Goal: Navigation & Orientation: Find specific page/section

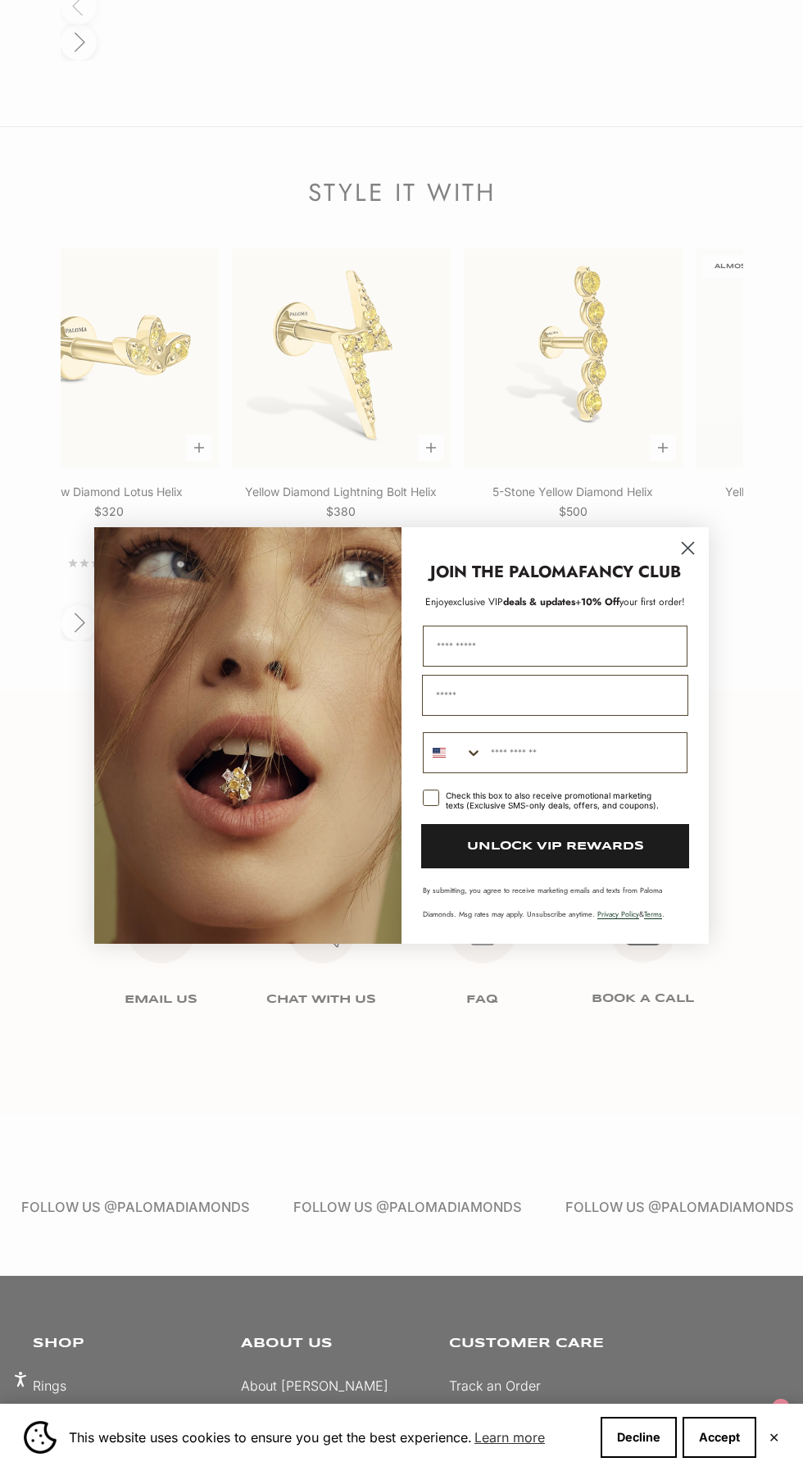
scroll to position [2611, 0]
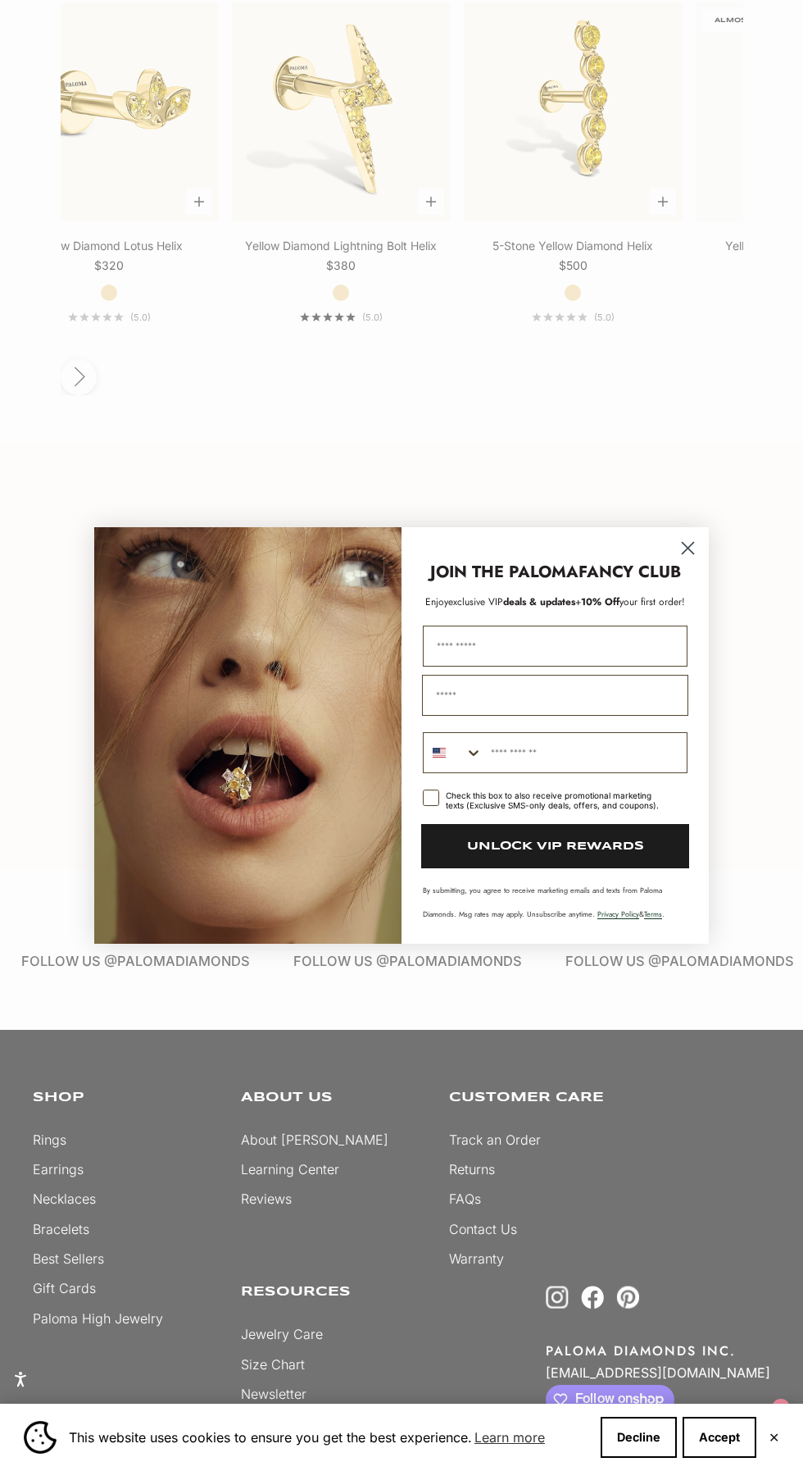
click at [47, 993] on div "Close dialog JOIN THE PALOMA FANCY CLUB Enjoy exclusive VIP deals & updates + 1…" at bounding box center [401, 735] width 803 height 1471
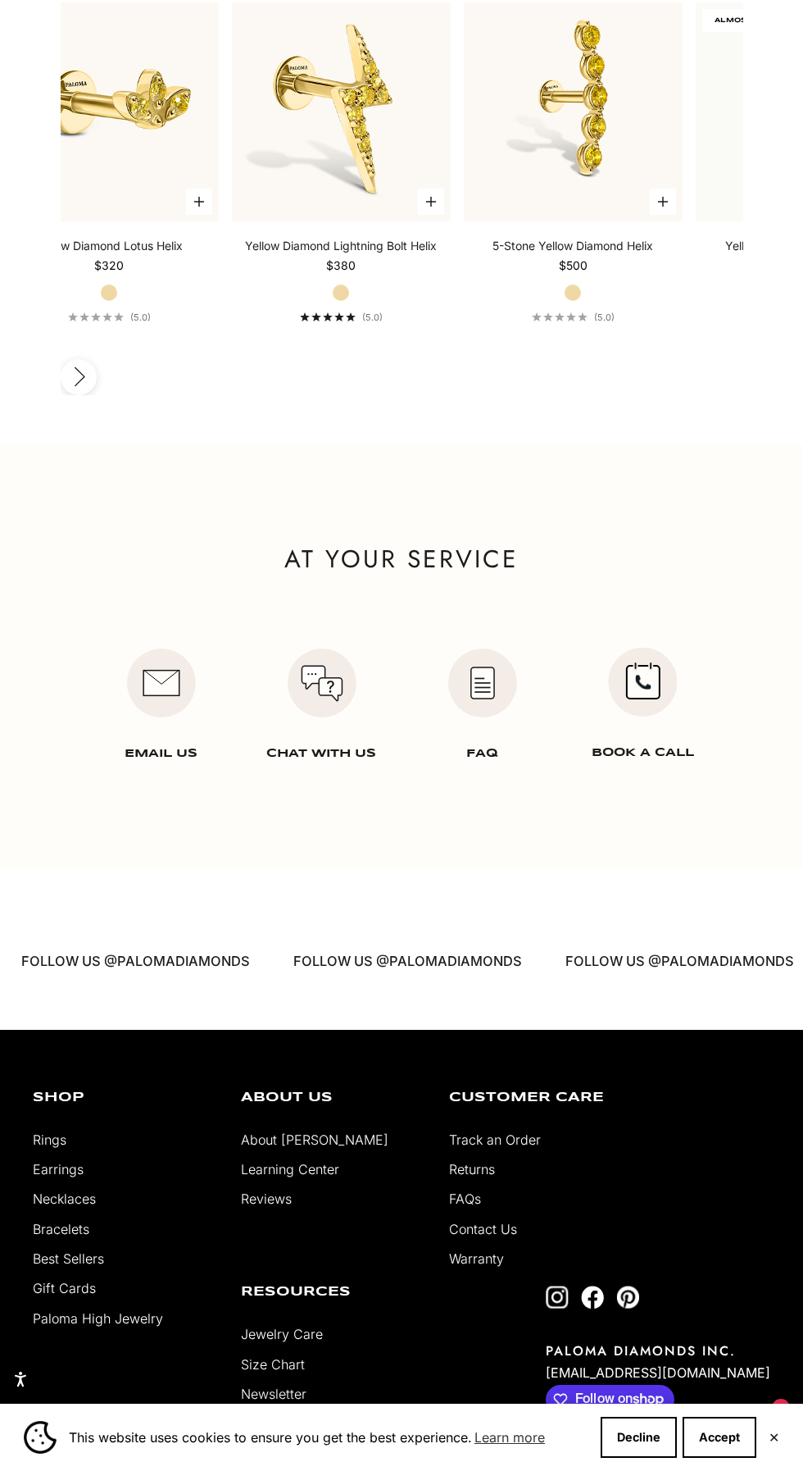
click at [52, 1131] on link "Rings" at bounding box center [50, 1139] width 34 height 16
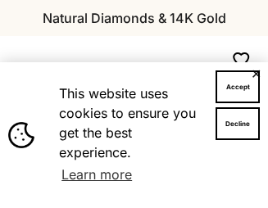
scroll to position [0, 87]
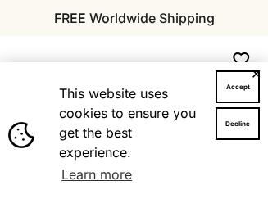
click at [251, 79] on button "✕" at bounding box center [256, 74] width 11 height 10
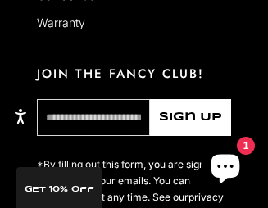
scroll to position [2295, 0]
